Goal: Check status: Check status

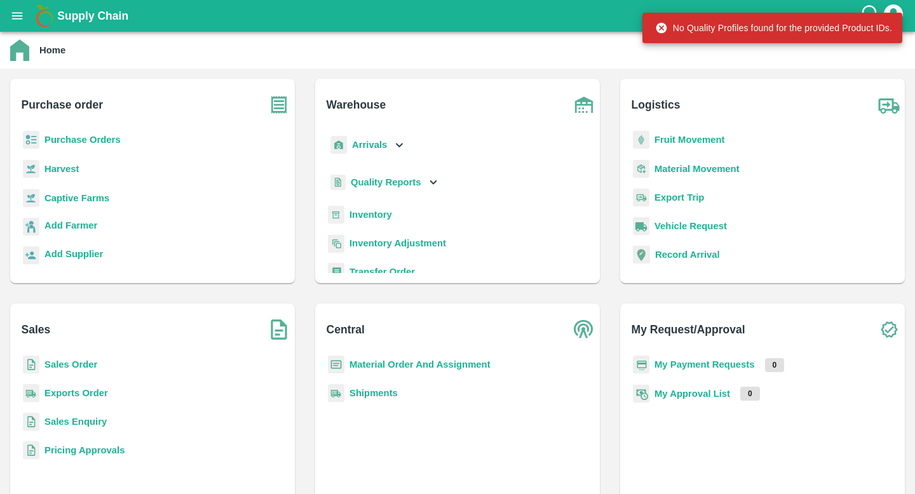
click at [410, 185] on b "Quality Reports" at bounding box center [386, 182] width 71 height 10
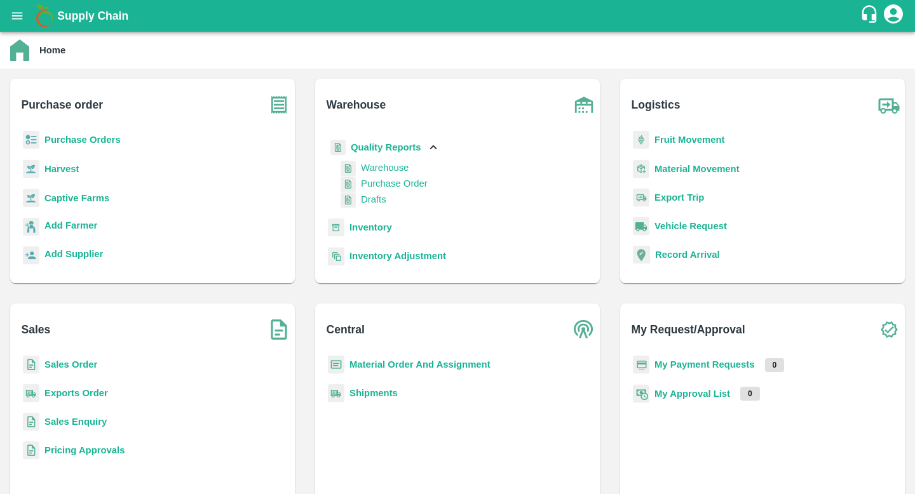
scroll to position [30, 0]
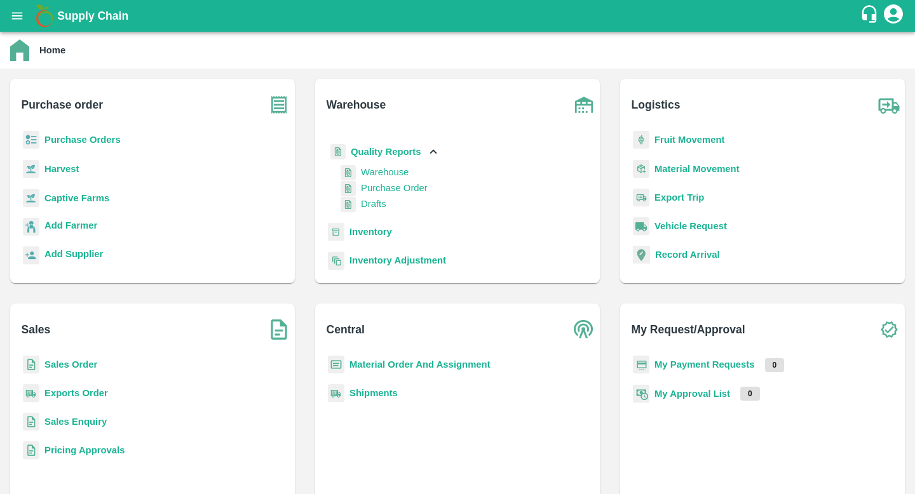
click at [389, 193] on span "Purchase Order" at bounding box center [394, 188] width 67 height 10
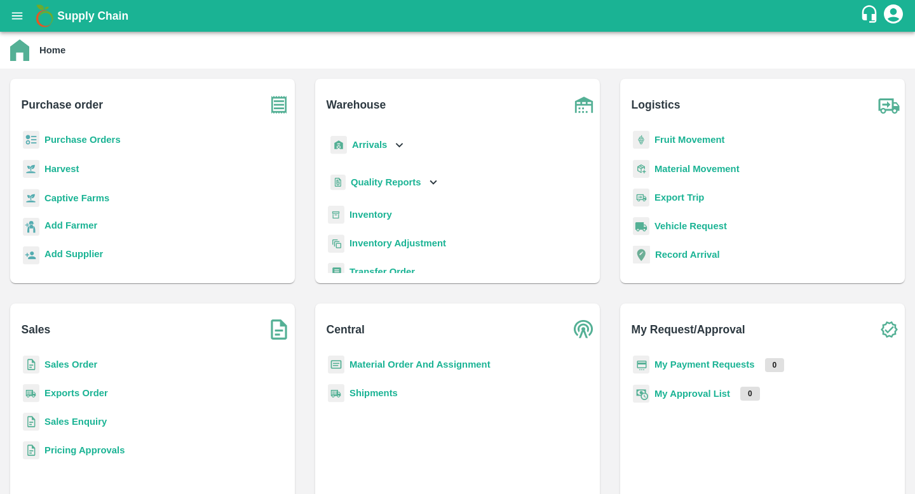
click at [428, 182] on icon at bounding box center [433, 182] width 14 height 14
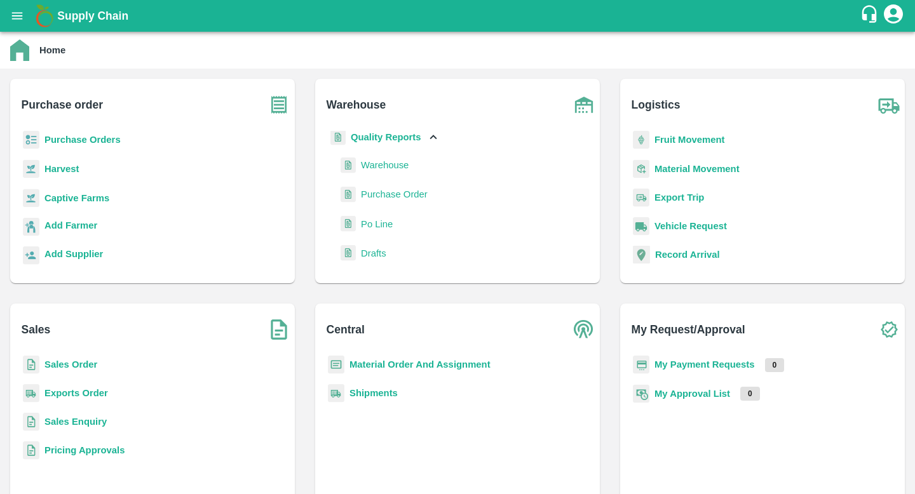
scroll to position [60, 0]
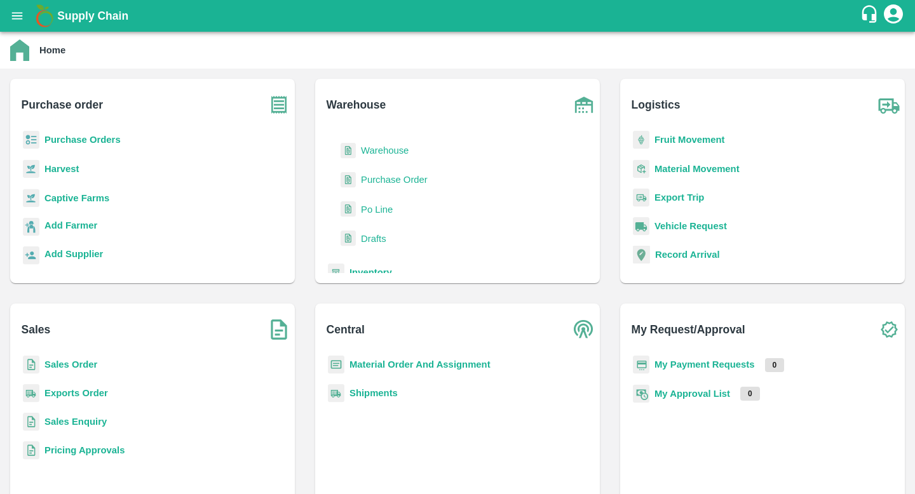
click at [390, 219] on li "Po Line" at bounding box center [389, 209] width 102 height 29
click at [388, 211] on span "Po Line" at bounding box center [377, 210] width 32 height 14
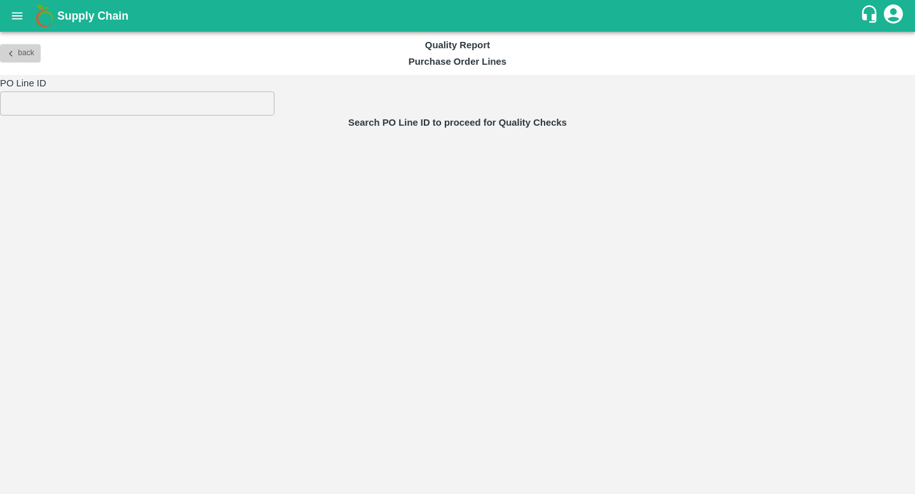
click at [21, 57] on button "Back" at bounding box center [20, 53] width 41 height 18
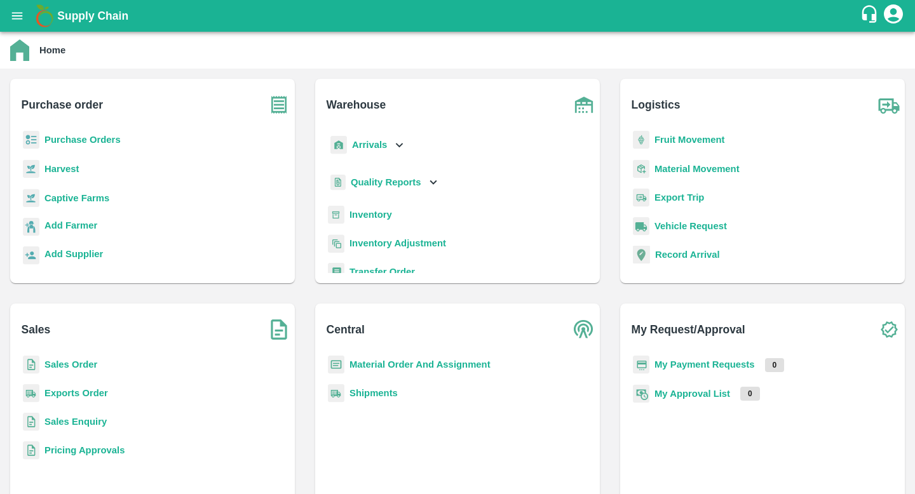
click at [127, 140] on div "Purchase Orders" at bounding box center [152, 145] width 264 height 29
click at [104, 140] on b "Purchase Orders" at bounding box center [82, 140] width 76 height 10
click at [390, 178] on b "Quality Reports" at bounding box center [386, 182] width 71 height 10
click at [393, 214] on span "Warehouse" at bounding box center [385, 210] width 48 height 14
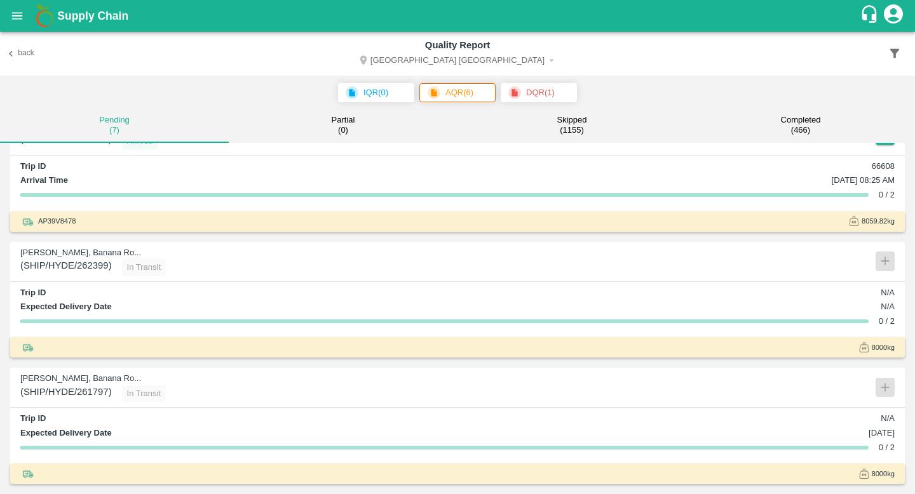
scroll to position [257, 0]
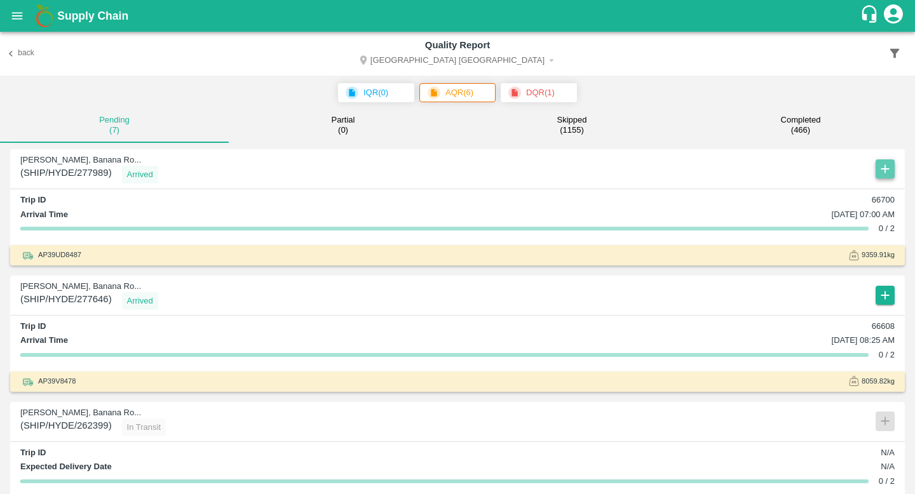
click at [430, 174] on icon "button" at bounding box center [885, 169] width 14 height 14
click at [430, 212] on li "Attach Draft" at bounding box center [857, 217] width 96 height 22
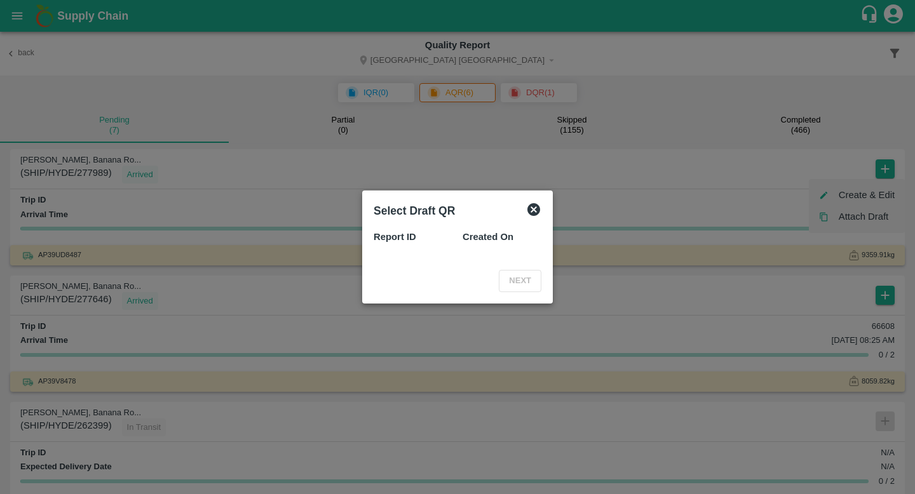
click at [430, 210] on icon at bounding box center [533, 209] width 15 height 15
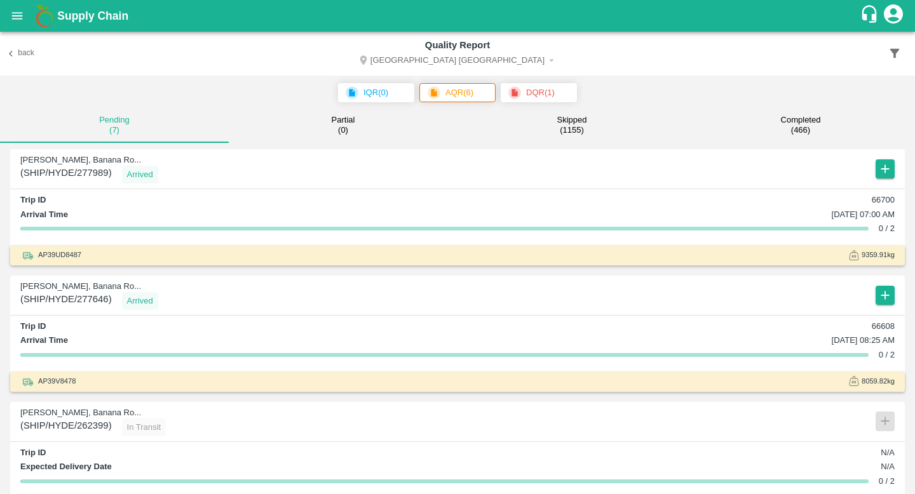
click at [241, 91] on div "IQR ( 0 ) AQR ( 6 ) DQR ( 1 )" at bounding box center [457, 92] width 905 height 19
